Goal: Communication & Community: Ask a question

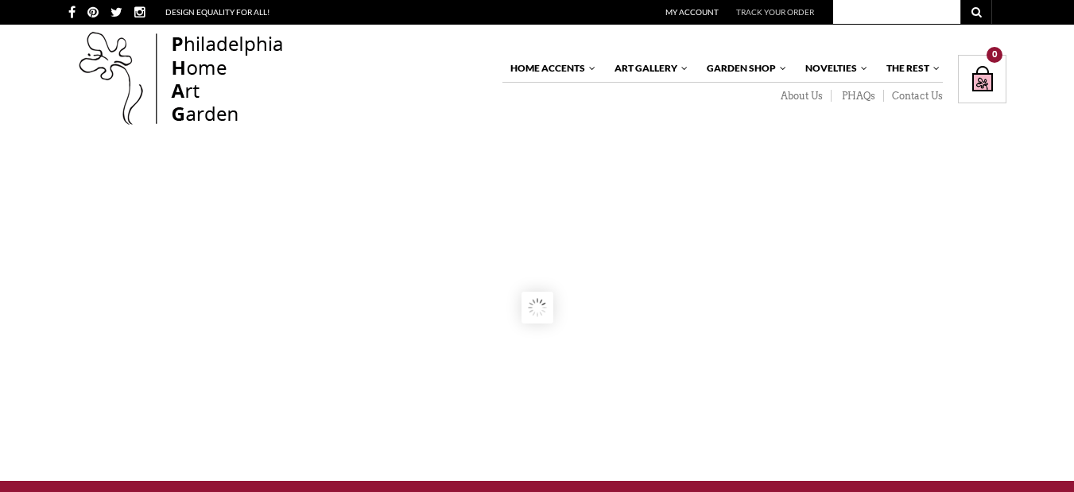
click at [884, 90] on link "Contact Us" at bounding box center [913, 96] width 59 height 13
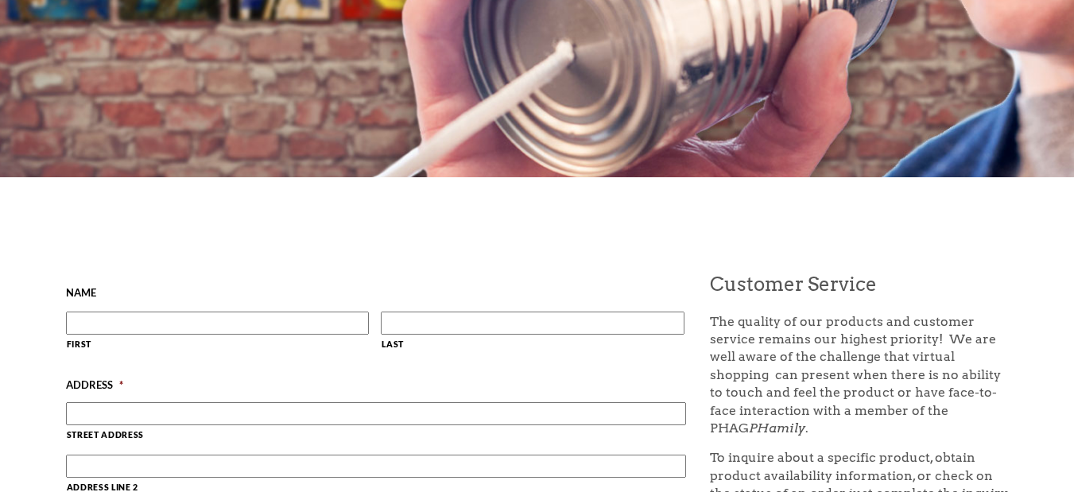
scroll to position [424, 0]
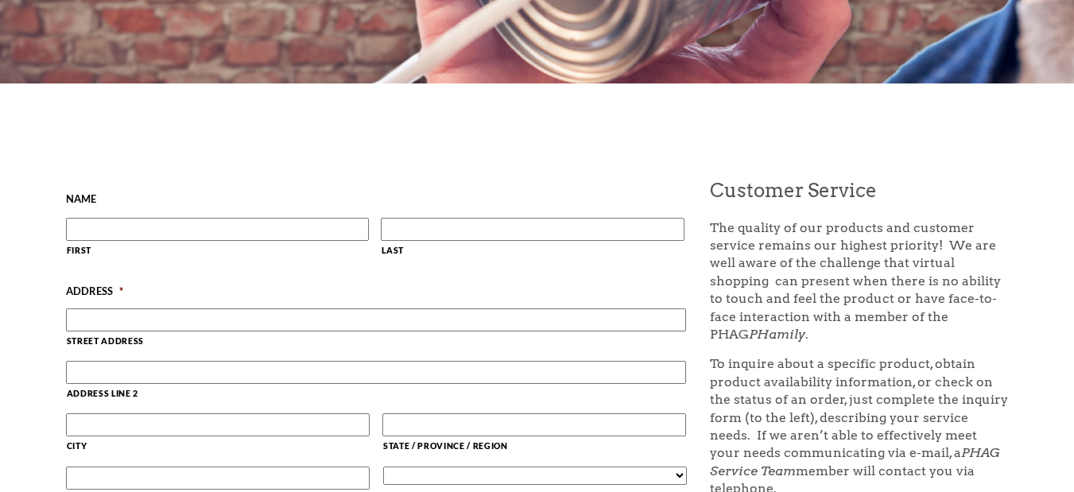
click at [262, 245] on label "First" at bounding box center [218, 252] width 303 height 21
click at [262, 241] on input "First" at bounding box center [218, 229] width 304 height 23
click at [263, 238] on input "First" at bounding box center [218, 229] width 304 height 23
type input "Jordan"
click at [464, 221] on input "Last" at bounding box center [533, 229] width 304 height 23
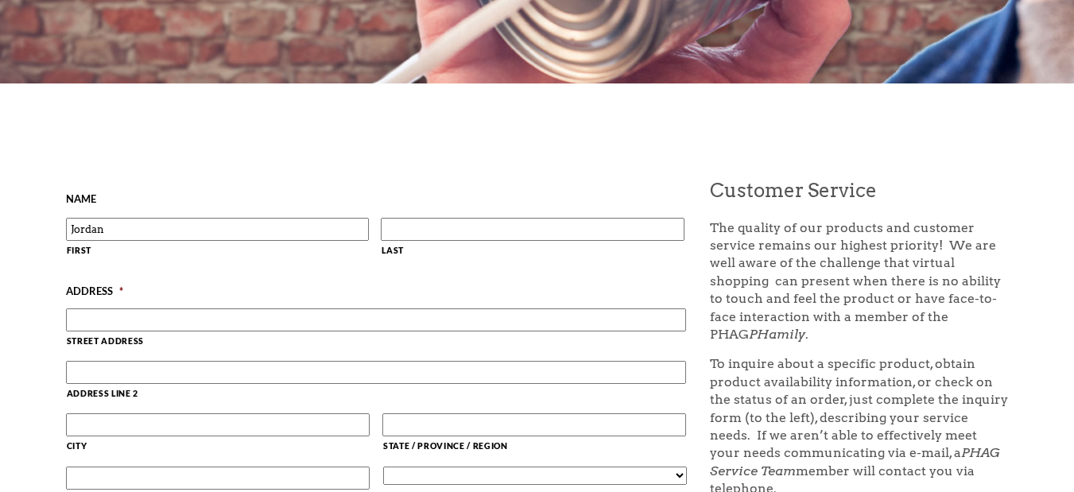
type input "Jordan Gilbert"
type input "2423 SW 147 Avenue, Suite 330."
type input "Miami"
type input "Florida"
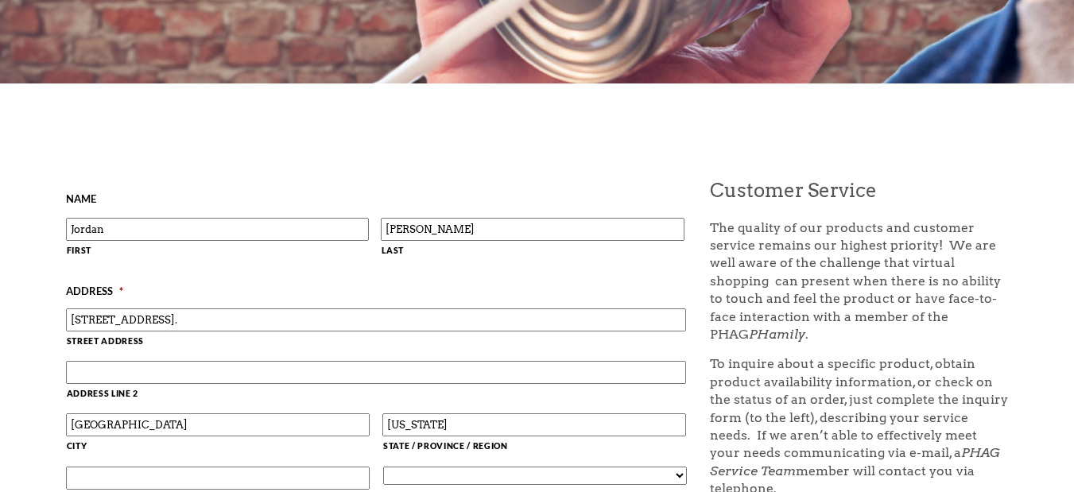
type input "33185"
select select "United States"
type input "8149805065"
type input "jordan@webdesignsinnovative.com"
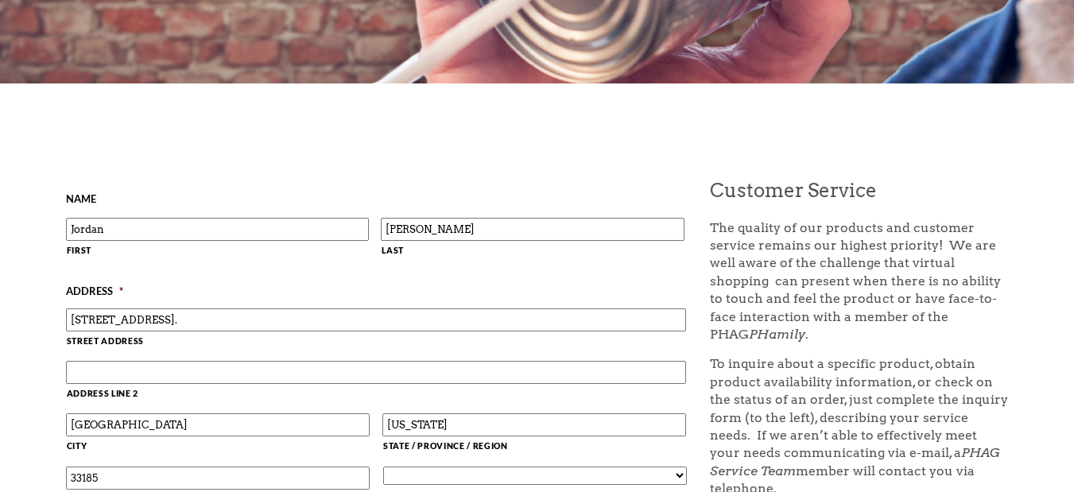
type input "(814) 980-5065"
drag, startPoint x: 420, startPoint y: 239, endPoint x: 410, endPoint y: 167, distance: 72.3
click at [244, 262] on div "Jordan First Jordan Gilbert Last" at bounding box center [382, 243] width 633 height 54
click at [391, 236] on input "Gilbert" at bounding box center [533, 229] width 304 height 23
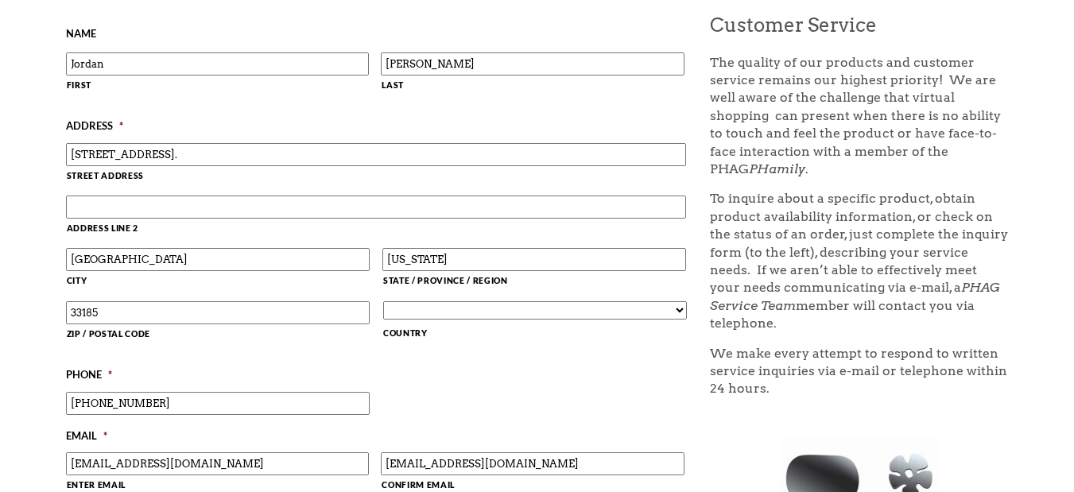
scroll to position [636, 0]
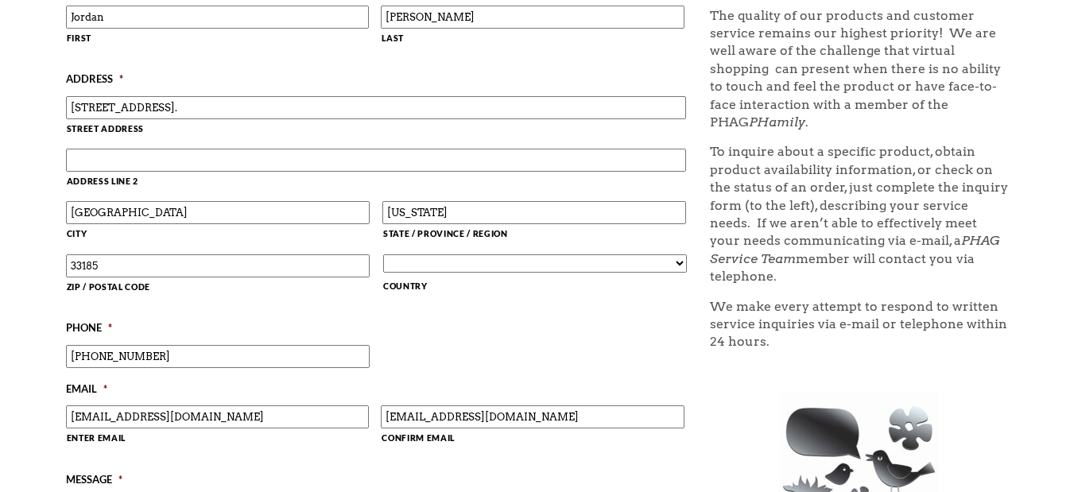
type input "Gilbert"
click at [133, 160] on input "Address Line 2" at bounding box center [376, 160] width 621 height 23
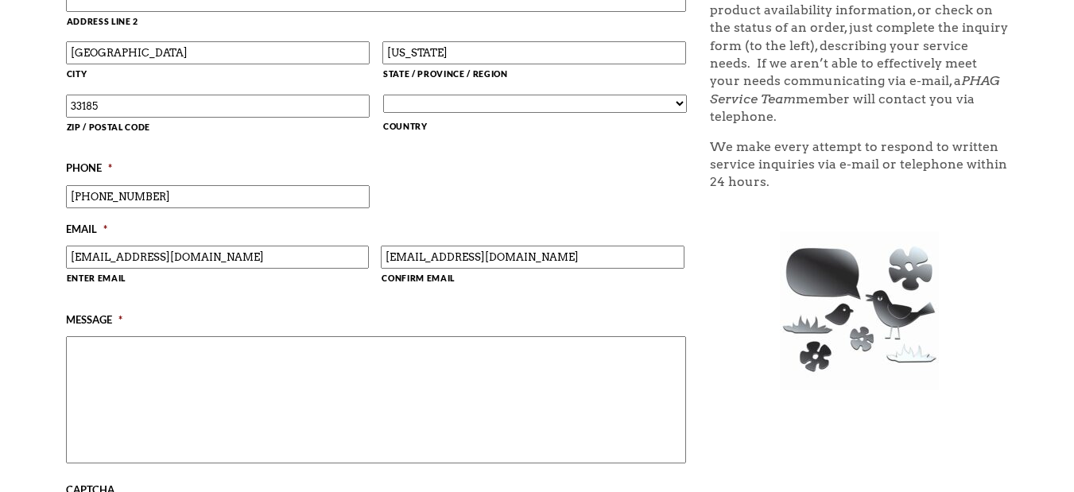
scroll to position [848, 0]
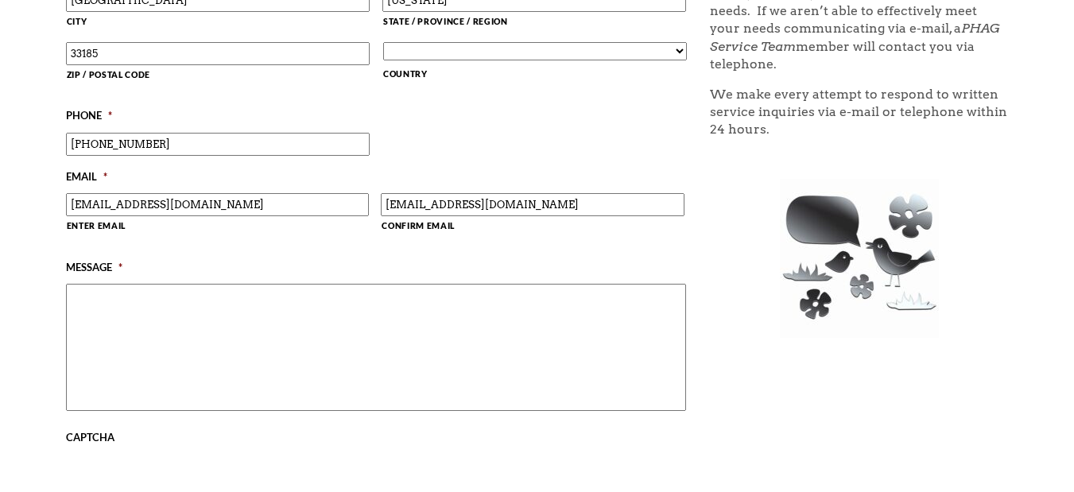
click at [130, 370] on textarea "Message *" at bounding box center [376, 347] width 621 height 127
paste textarea "Beloved website owner, I’m Jordan from the USA, and I’ve been helping businesse…"
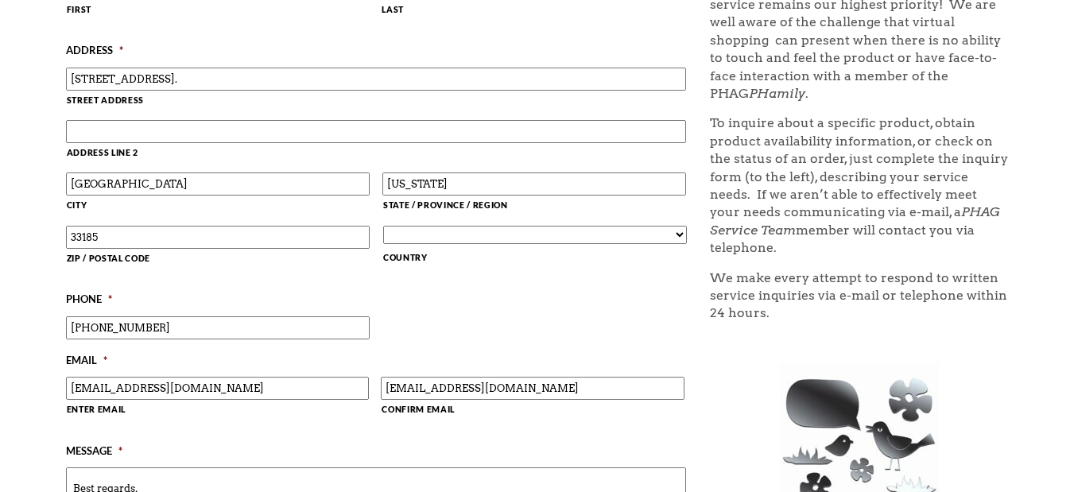
scroll to position [636, 0]
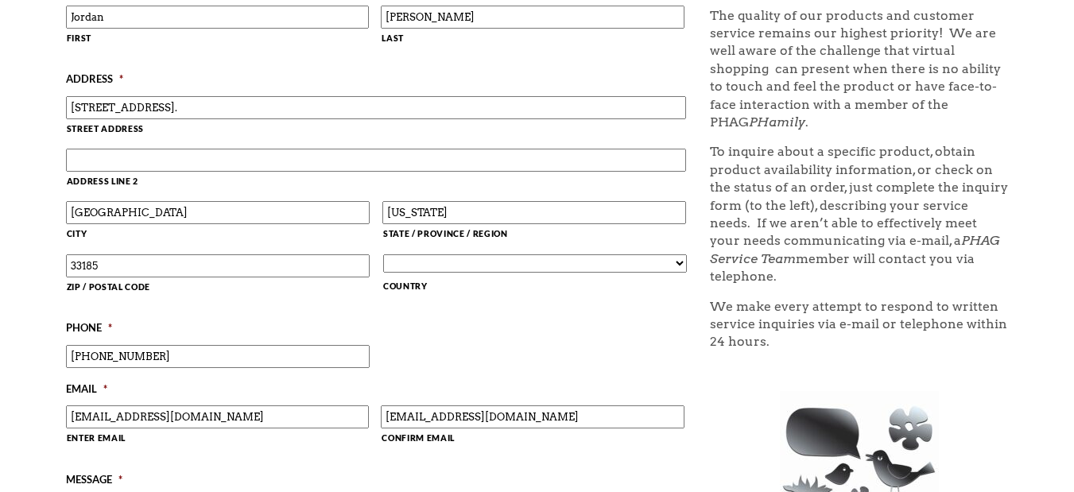
type textarea "Beloved website owner, I’m Jordan from the USA, and I’ve been helping businesse…"
click at [239, 114] on input "2423 SW 147 Avenue, Suite 330." at bounding box center [376, 107] width 621 height 23
click at [240, 114] on input "2423 SW 147 Avenue, Suite 330." at bounding box center [376, 107] width 621 height 23
click at [104, 161] on input "Address Line 2" at bounding box center [376, 160] width 621 height 23
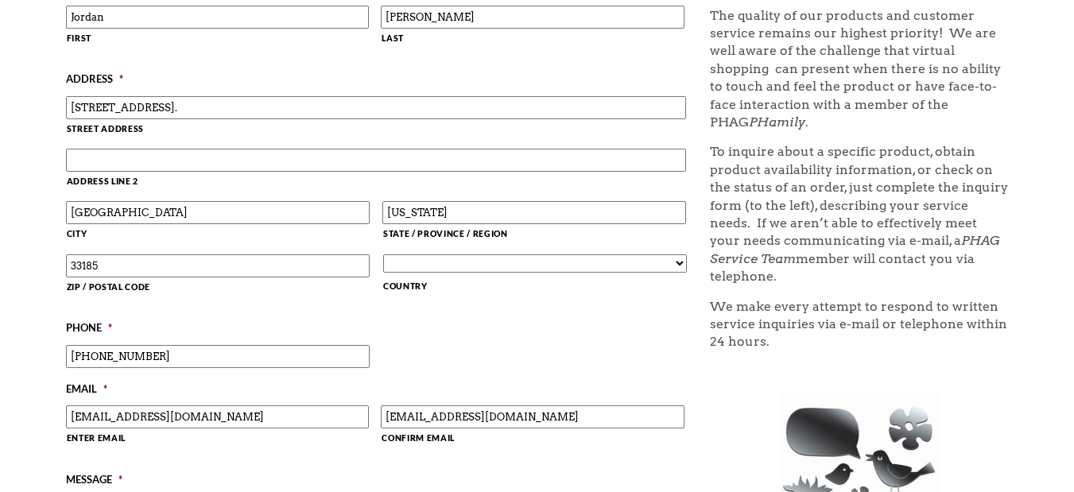
paste input "2423 SW 147 Avenue, Suite 330."
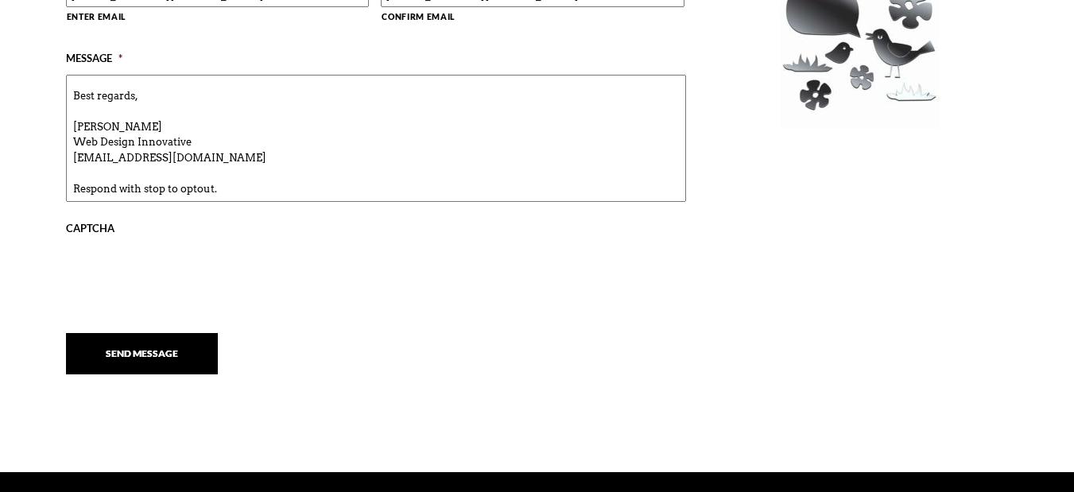
scroll to position [1060, 0]
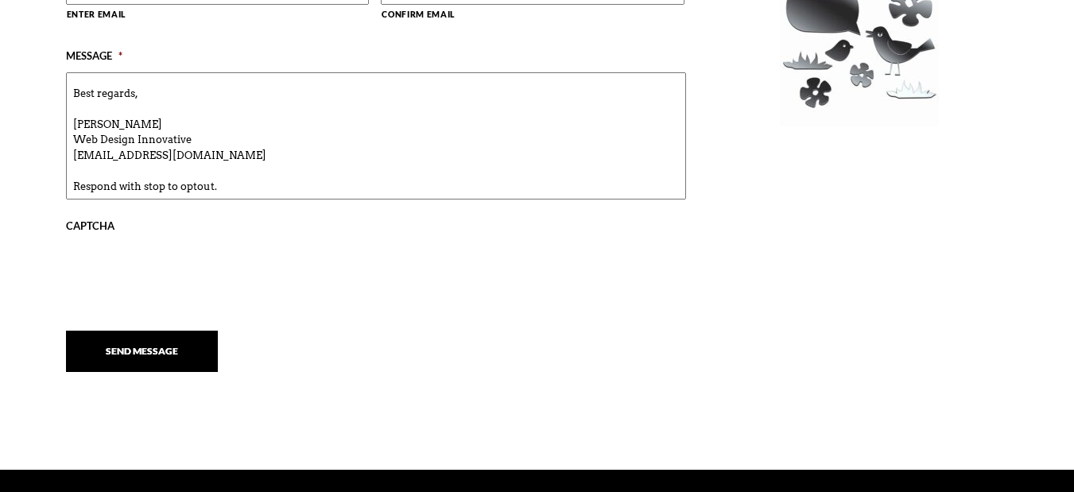
type input "2423 SW 147 Avenue, Suite 330."
click at [177, 171] on textarea "Beloved website owner, I’m Jordan from the USA, and I’ve been helping businesse…" at bounding box center [376, 135] width 621 height 127
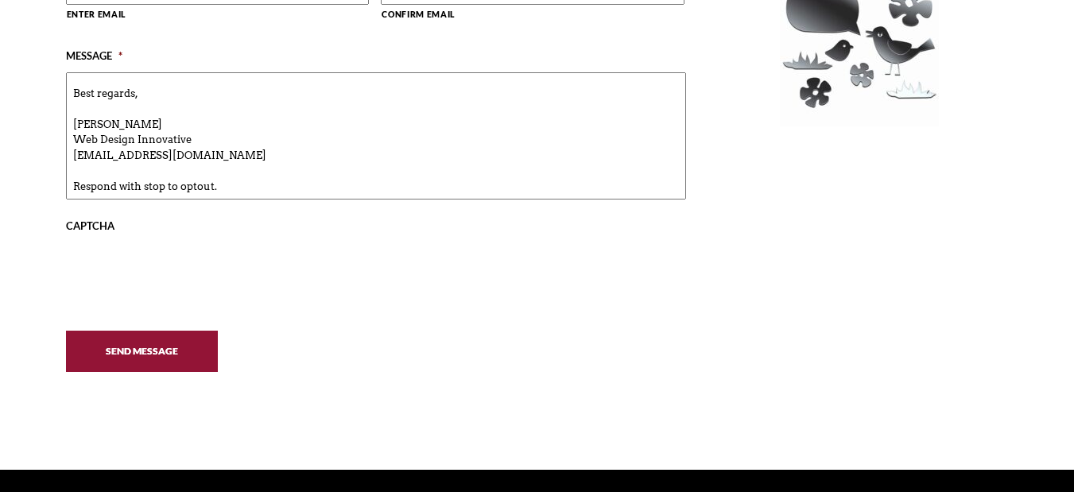
click at [138, 355] on input "Send Message" at bounding box center [142, 351] width 152 height 41
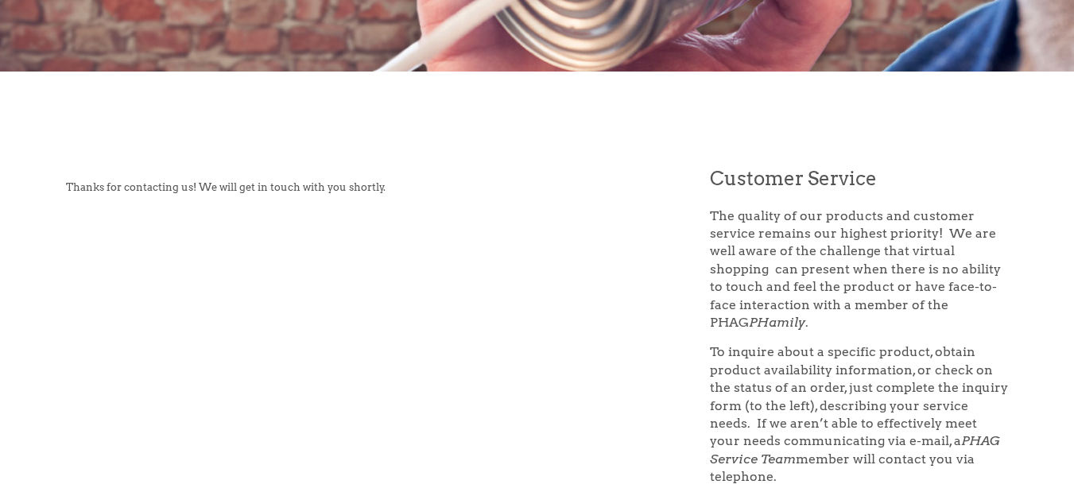
scroll to position [212, 0]
